Goal: Task Accomplishment & Management: Complete application form

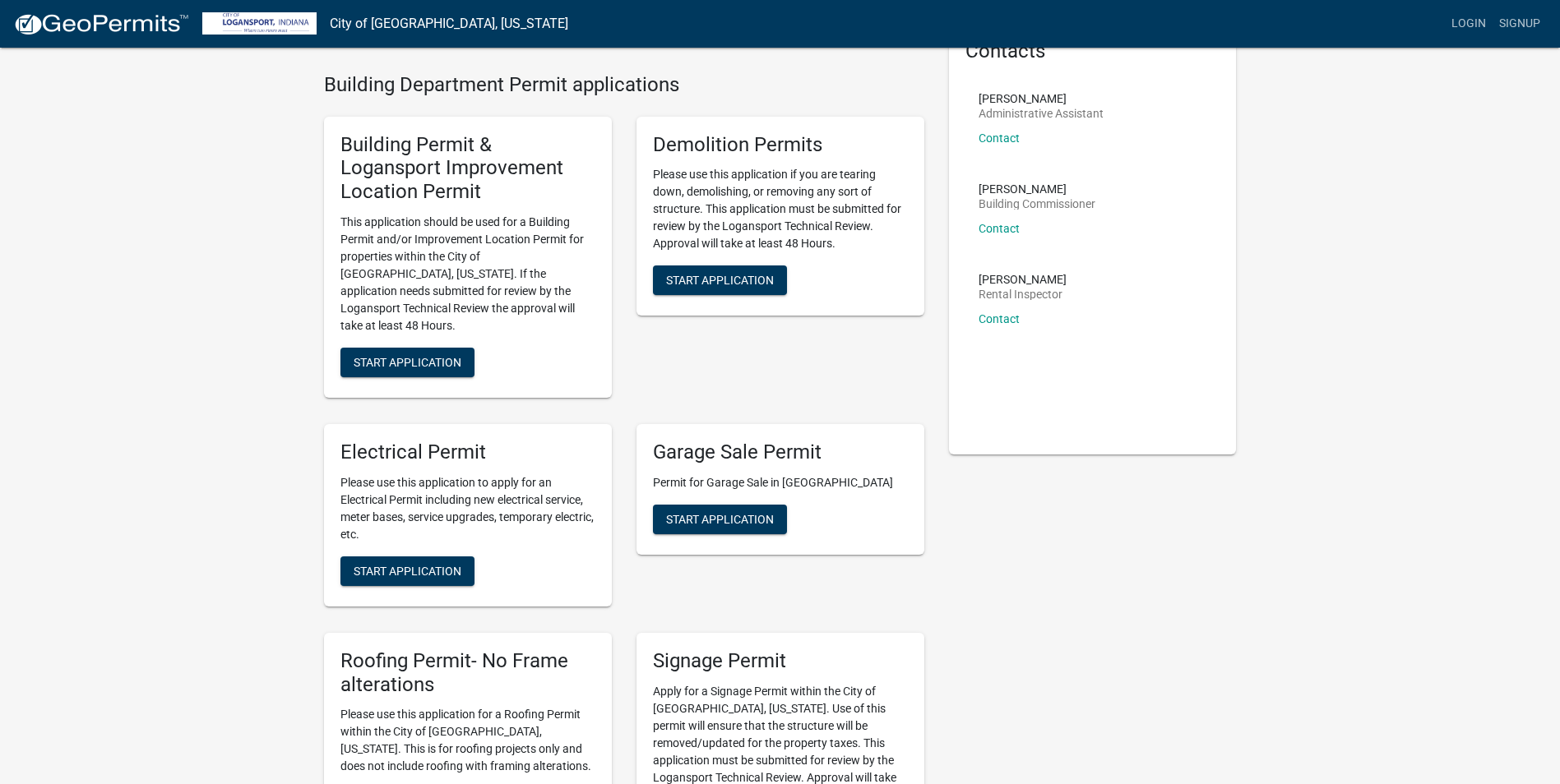
scroll to position [82, 0]
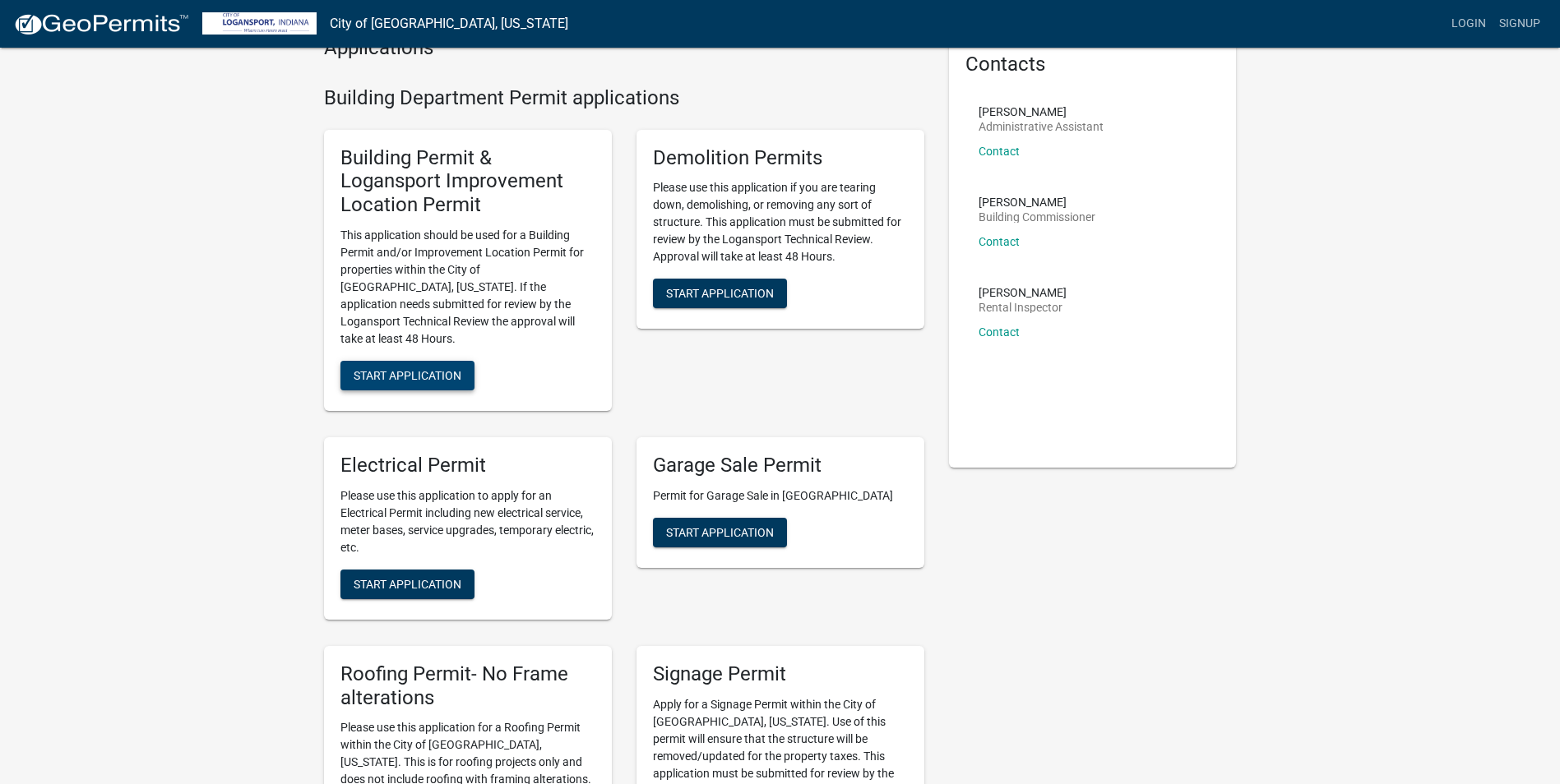
click at [411, 369] on span "Start Application" at bounding box center [408, 375] width 108 height 13
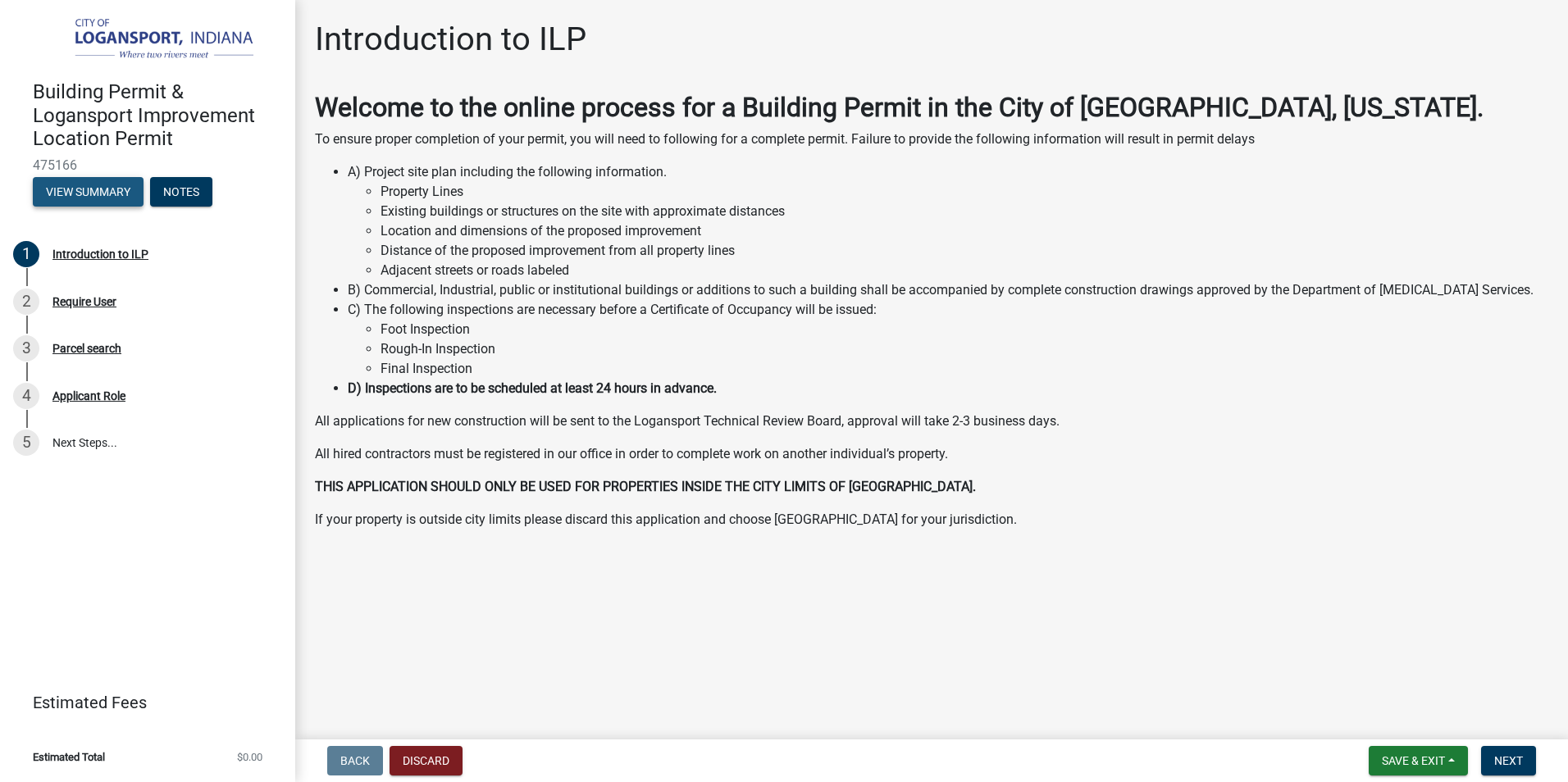
click at [88, 186] on button "View Summary" at bounding box center [87, 192] width 111 height 30
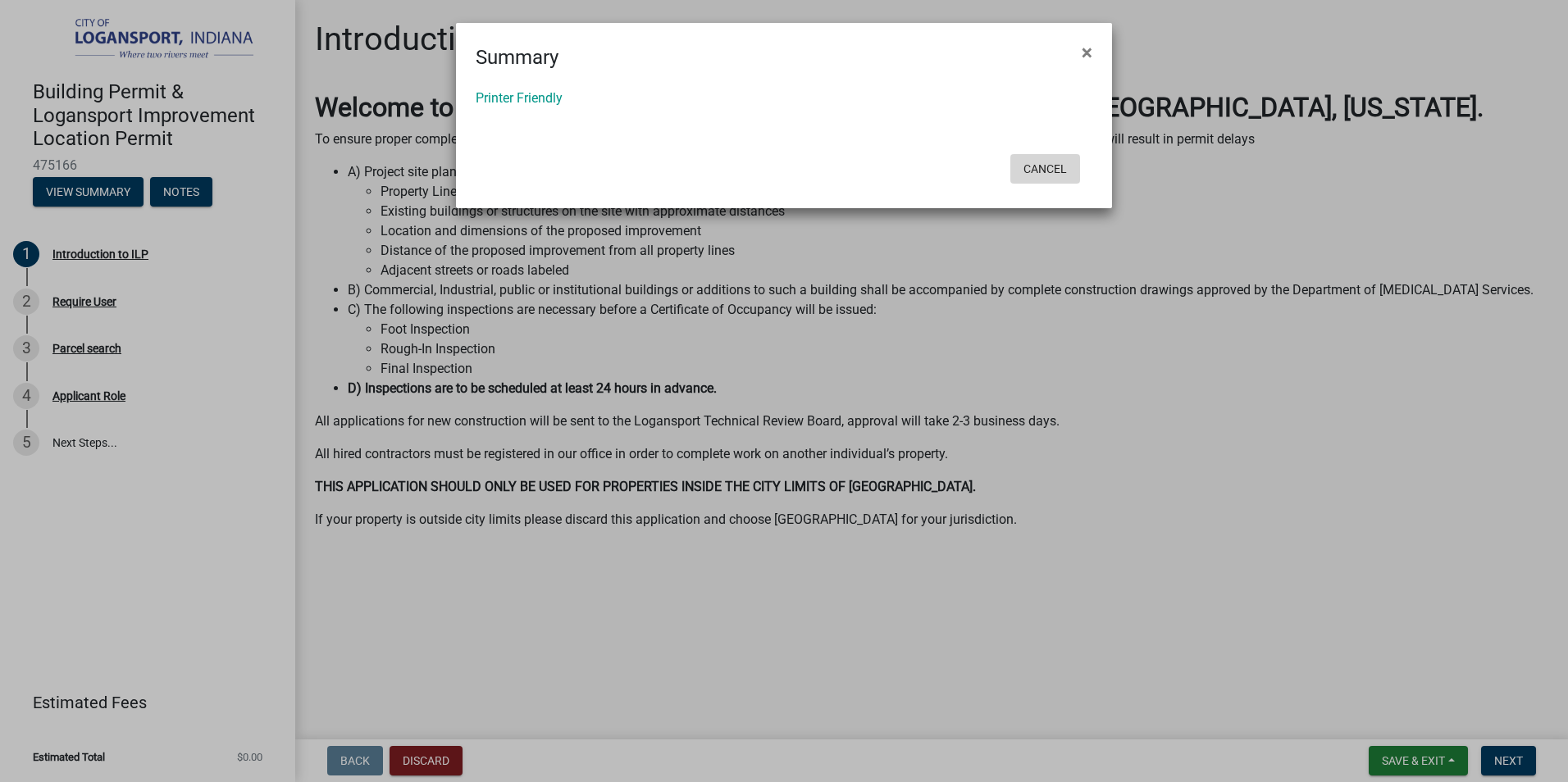
click at [1046, 165] on button "Cancel" at bounding box center [1045, 169] width 70 height 30
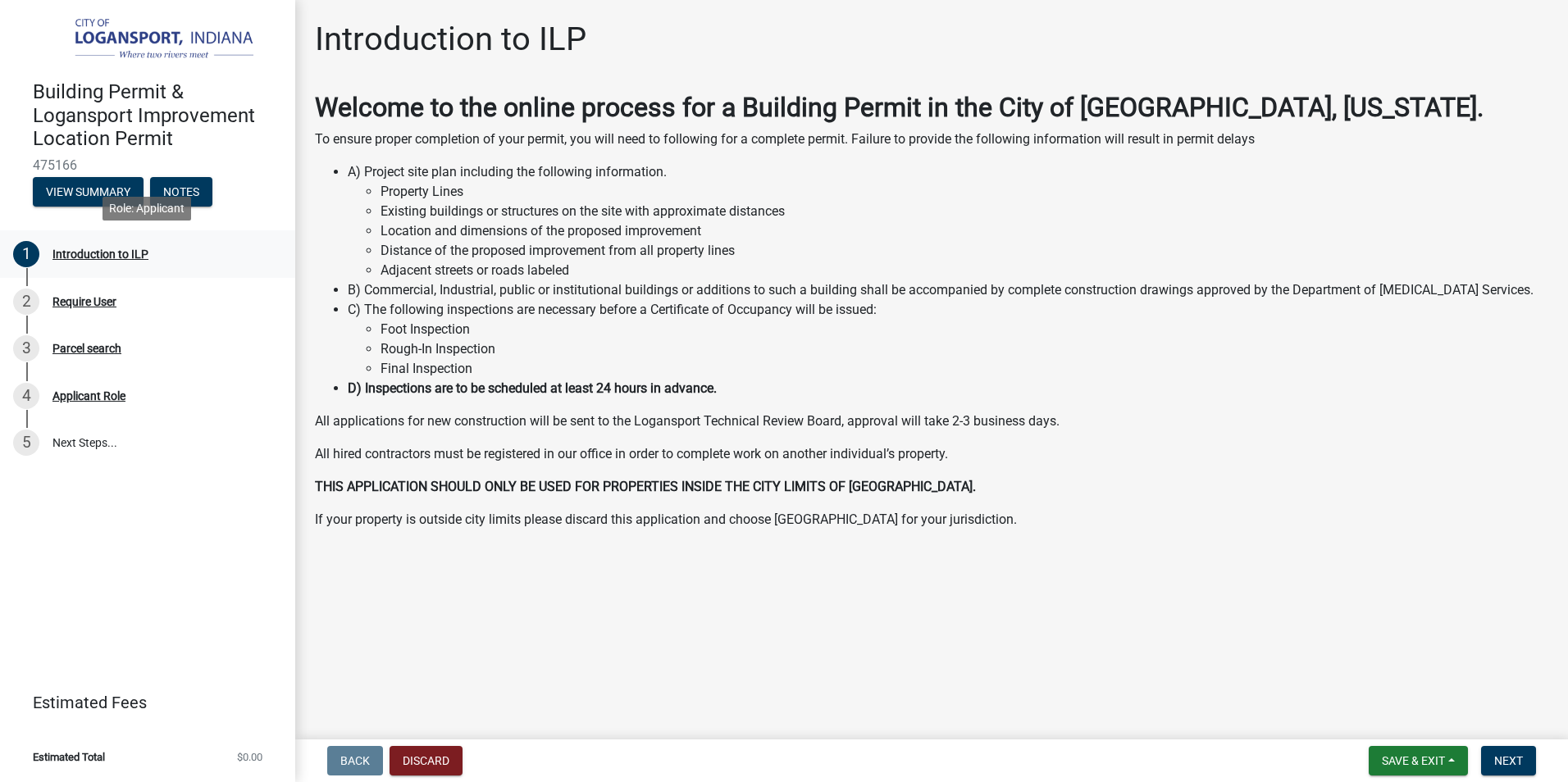
click at [83, 254] on div "Introduction to ILP" at bounding box center [100, 254] width 96 height 11
click at [1507, 761] on span "Next" at bounding box center [1509, 761] width 29 height 13
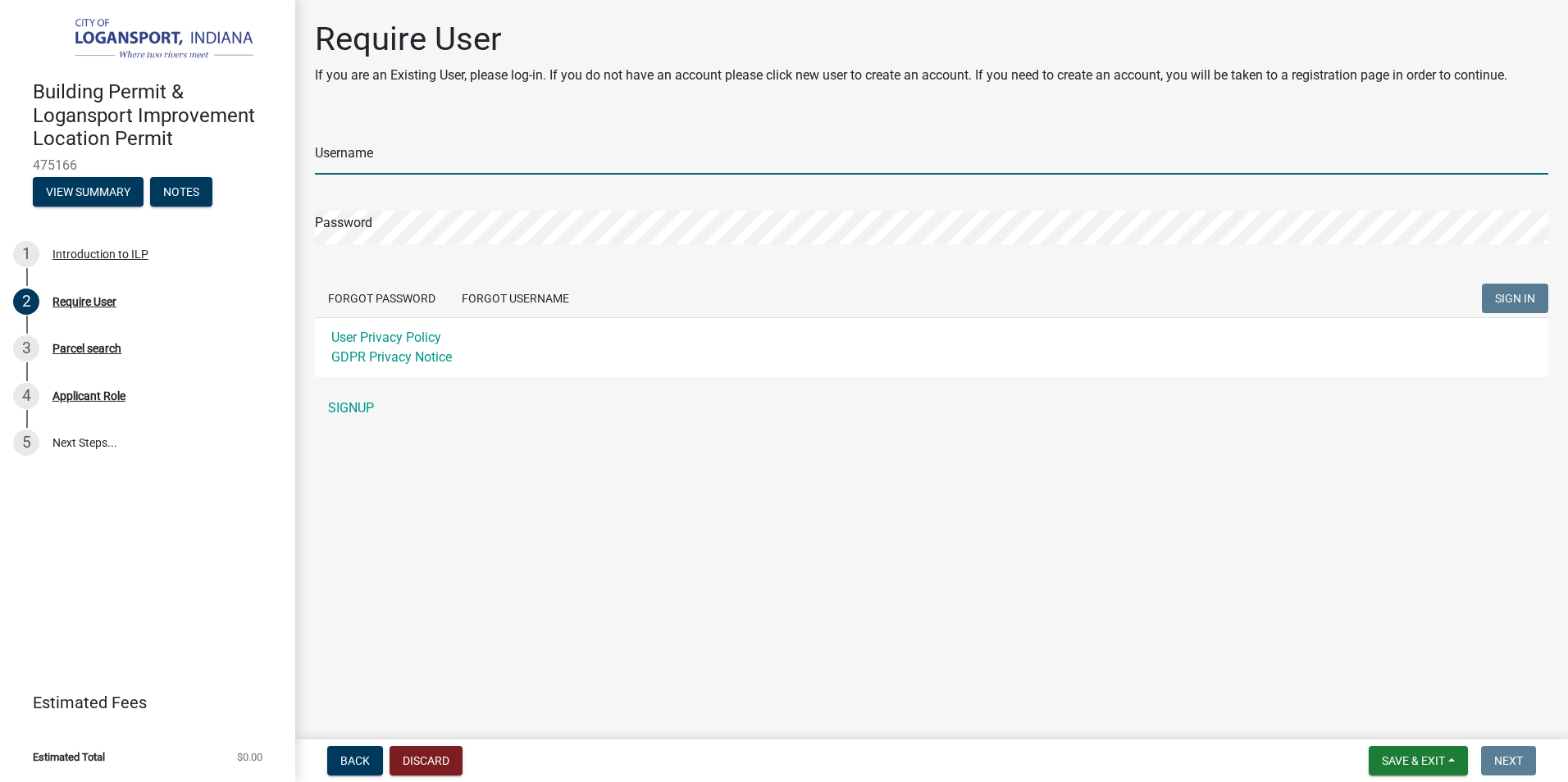
type input "just2apples"
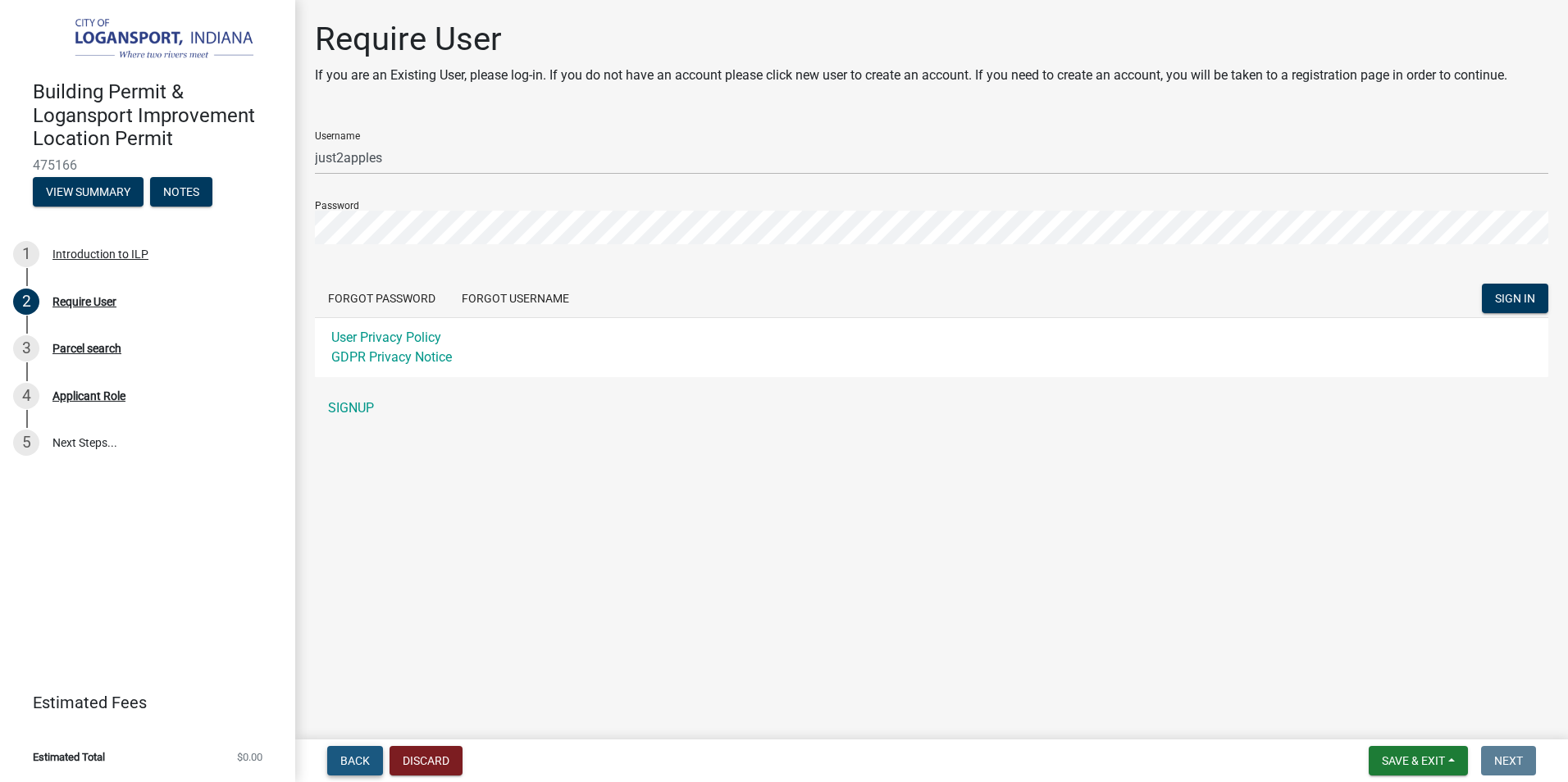
click at [352, 765] on span "Back" at bounding box center [355, 761] width 30 height 13
